Goal: Task Accomplishment & Management: Use online tool/utility

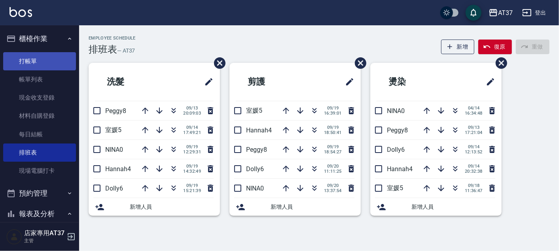
click at [50, 66] on link "打帳單" at bounding box center [39, 61] width 73 height 18
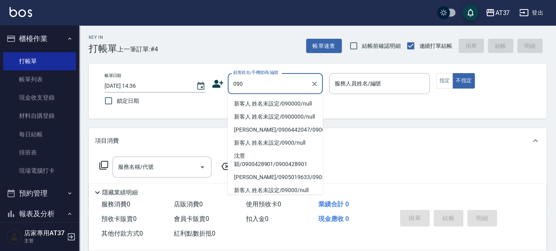
click at [249, 106] on li "新客人 姓名未設定/090000/null" at bounding box center [275, 103] width 95 height 13
type input "新客人 姓名未設定/090000/null"
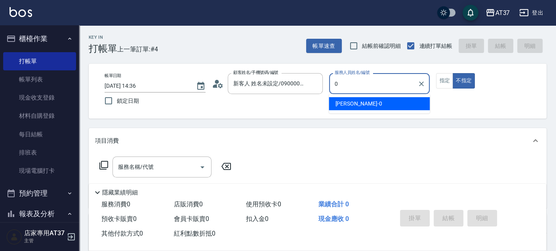
click at [360, 106] on div "[PERSON_NAME] -0" at bounding box center [378, 103] width 101 height 13
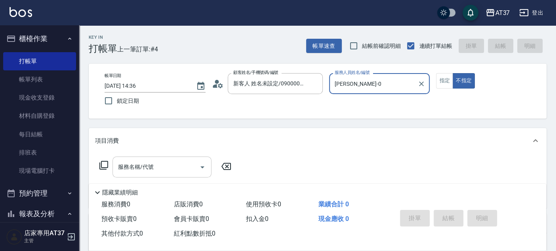
type input "[PERSON_NAME]-0"
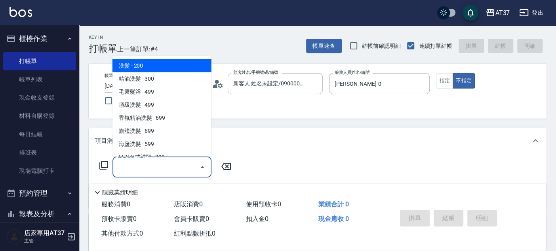
click at [149, 166] on input "服務名稱/代號" at bounding box center [156, 167] width 80 height 14
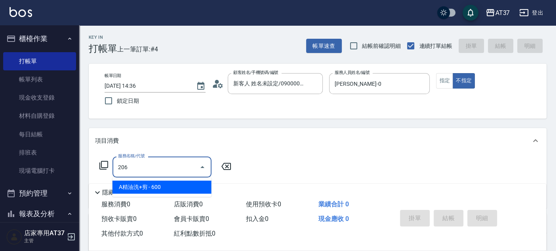
type input "A精油洗+剪(206)"
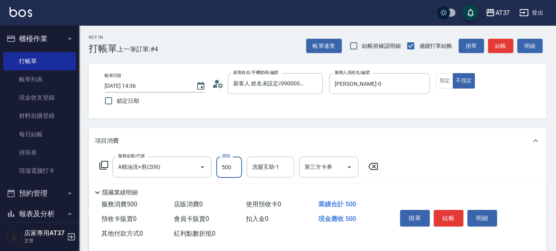
type input "500"
click at [446, 213] on button "結帳" at bounding box center [448, 218] width 30 height 17
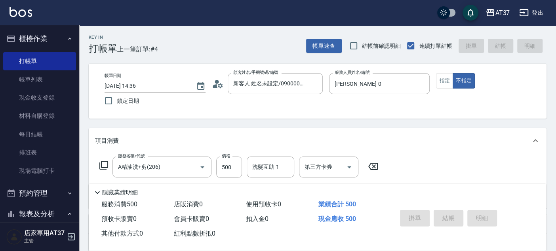
type input "[DATE] 14:37"
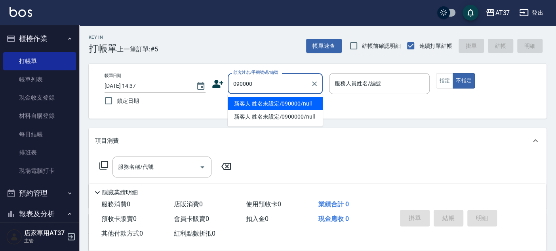
type input "090000"
type input "6"
type button "false"
type input "新客人 姓名未設定/090000/null"
type input "Dolly-6"
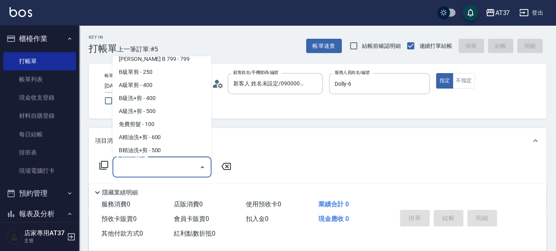
scroll to position [211, 0]
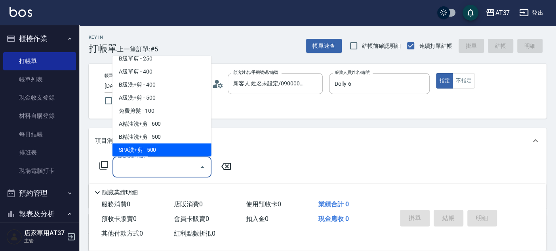
type input "SPA洗+剪(208)"
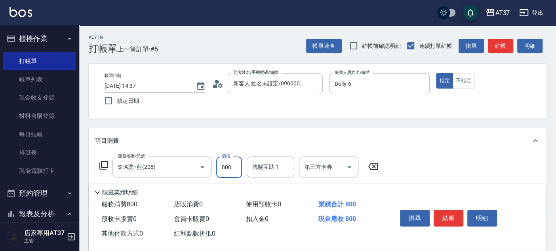
type input "800"
click at [492, 44] on button "結帳" at bounding box center [500, 46] width 25 height 15
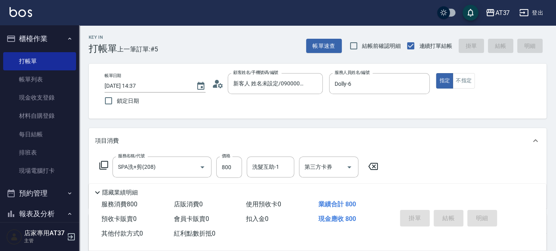
type input "[DATE] 14:52"
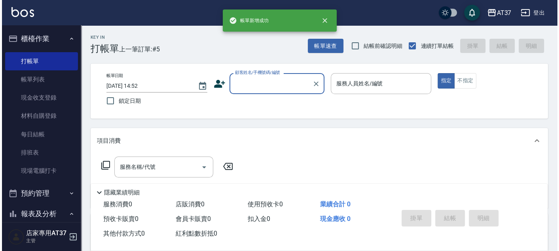
scroll to position [0, 0]
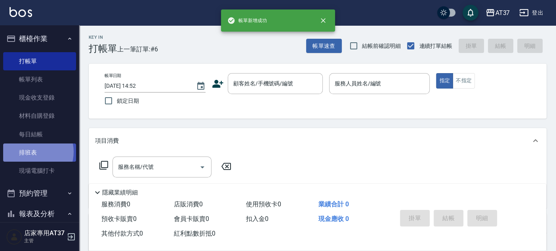
click at [31, 152] on link "排班表" at bounding box center [39, 153] width 73 height 18
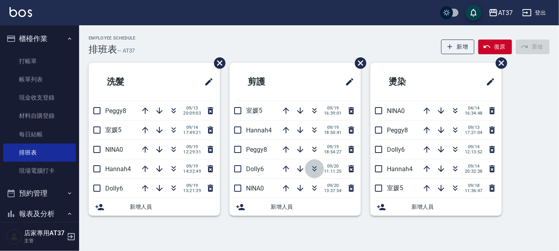
click at [314, 169] on icon "button" at bounding box center [314, 168] width 9 height 9
